Goal: Transaction & Acquisition: Download file/media

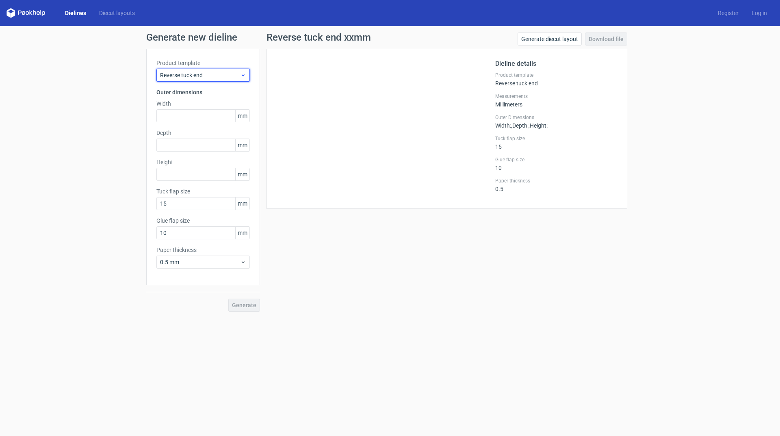
click at [190, 71] on span "Reverse tuck end" at bounding box center [200, 75] width 80 height 8
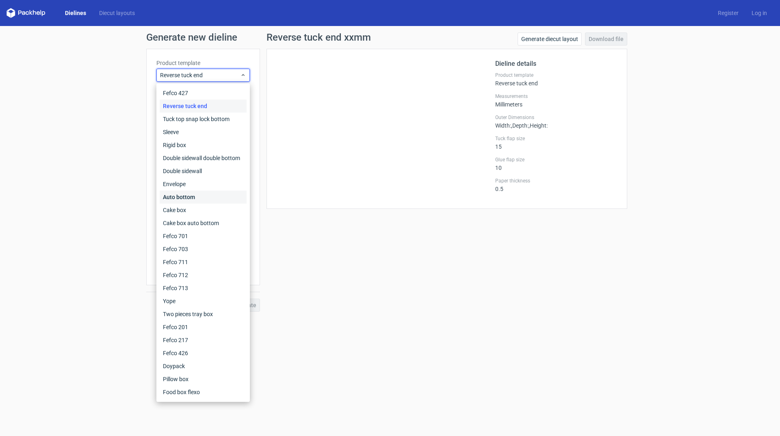
click at [204, 197] on div "Auto bottom" at bounding box center [203, 196] width 87 height 13
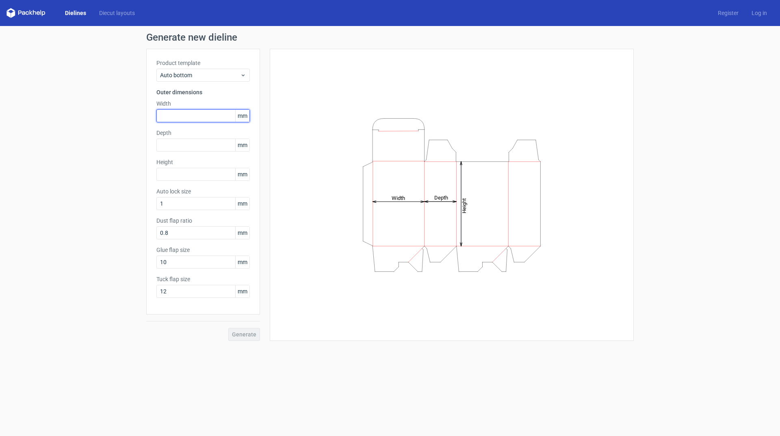
click at [184, 115] on input "text" at bounding box center [202, 115] width 93 height 13
type input "32"
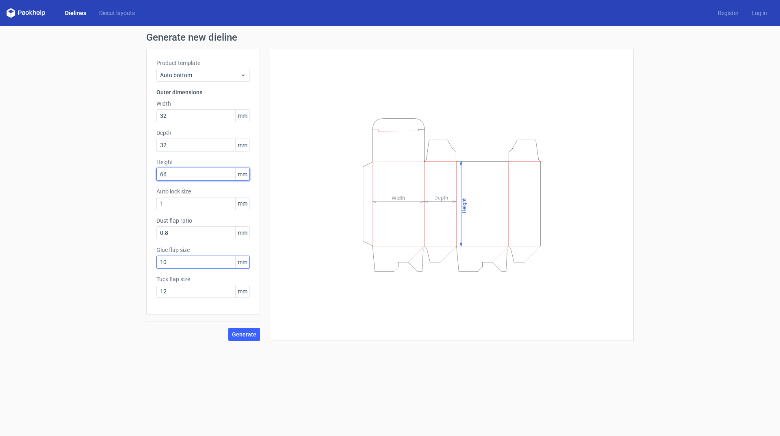
type input "66"
drag, startPoint x: 171, startPoint y: 261, endPoint x: 112, endPoint y: 254, distance: 59.3
click at [112, 254] on div "Generate new dieline Product template Auto bottom Outer dimensions Width 32 mm …" at bounding box center [390, 186] width 780 height 321
type input "12"
click at [242, 334] on span "Generate" at bounding box center [244, 334] width 24 height 6
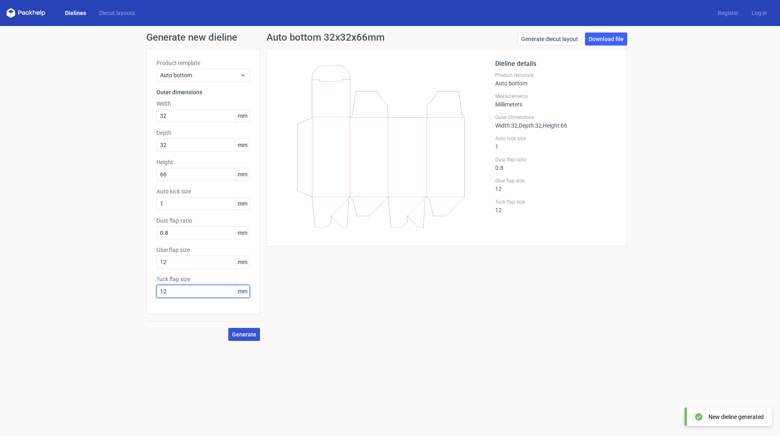
drag, startPoint x: 174, startPoint y: 292, endPoint x: 101, endPoint y: 278, distance: 74.3
click at [101, 278] on div "Generate new dieline Product template Auto bottom Outer dimensions Width 32 mm …" at bounding box center [390, 186] width 780 height 321
type input "10"
click at [245, 332] on span "Generate" at bounding box center [244, 334] width 24 height 6
click at [622, 39] on link "Download file" at bounding box center [606, 38] width 42 height 13
